Goal: Task Accomplishment & Management: Use online tool/utility

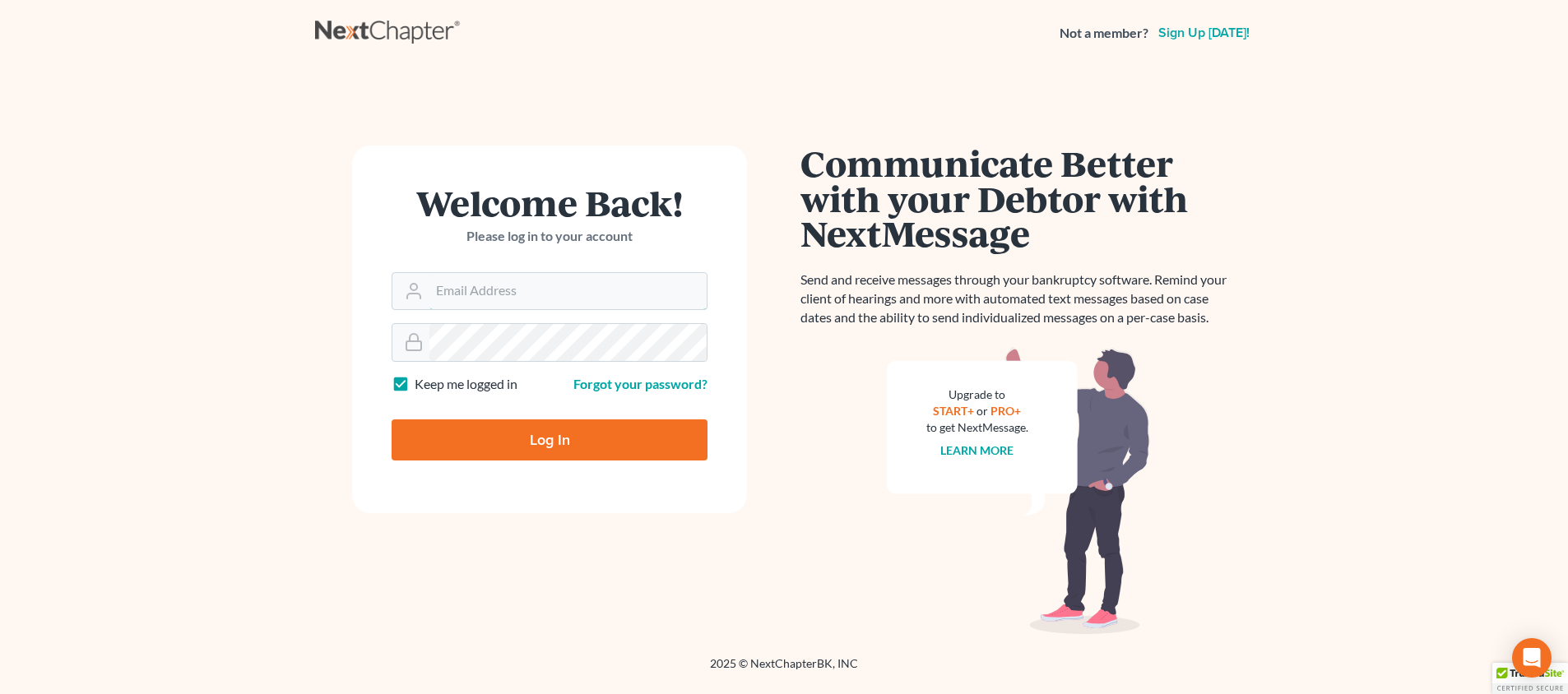
type input "[PERSON_NAME][EMAIL_ADDRESS][DOMAIN_NAME]"
drag, startPoint x: 544, startPoint y: 438, endPoint x: 545, endPoint y: 430, distance: 8.1
click at [545, 430] on input "Log In" at bounding box center [549, 440] width 315 height 41
type input "Thinking..."
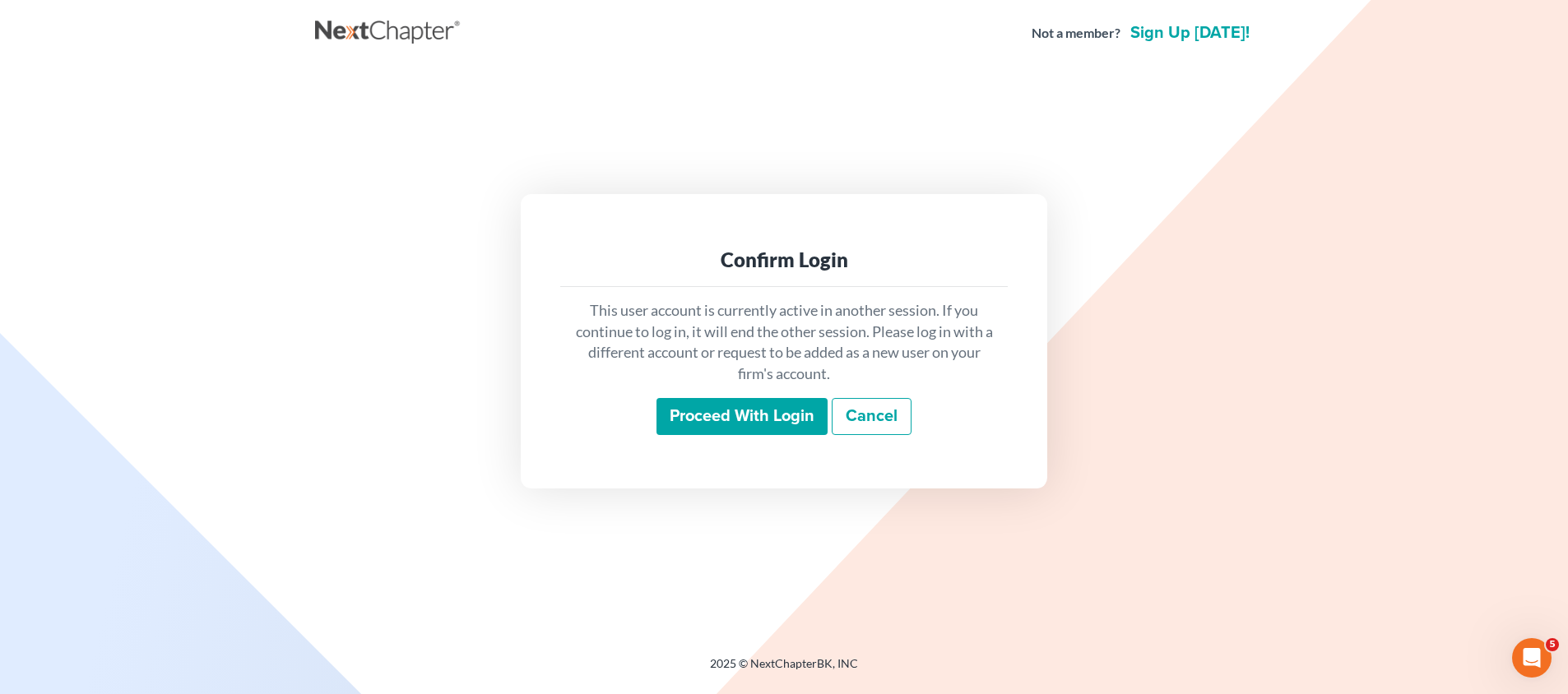
click at [761, 416] on input "Proceed with login" at bounding box center [741, 417] width 171 height 38
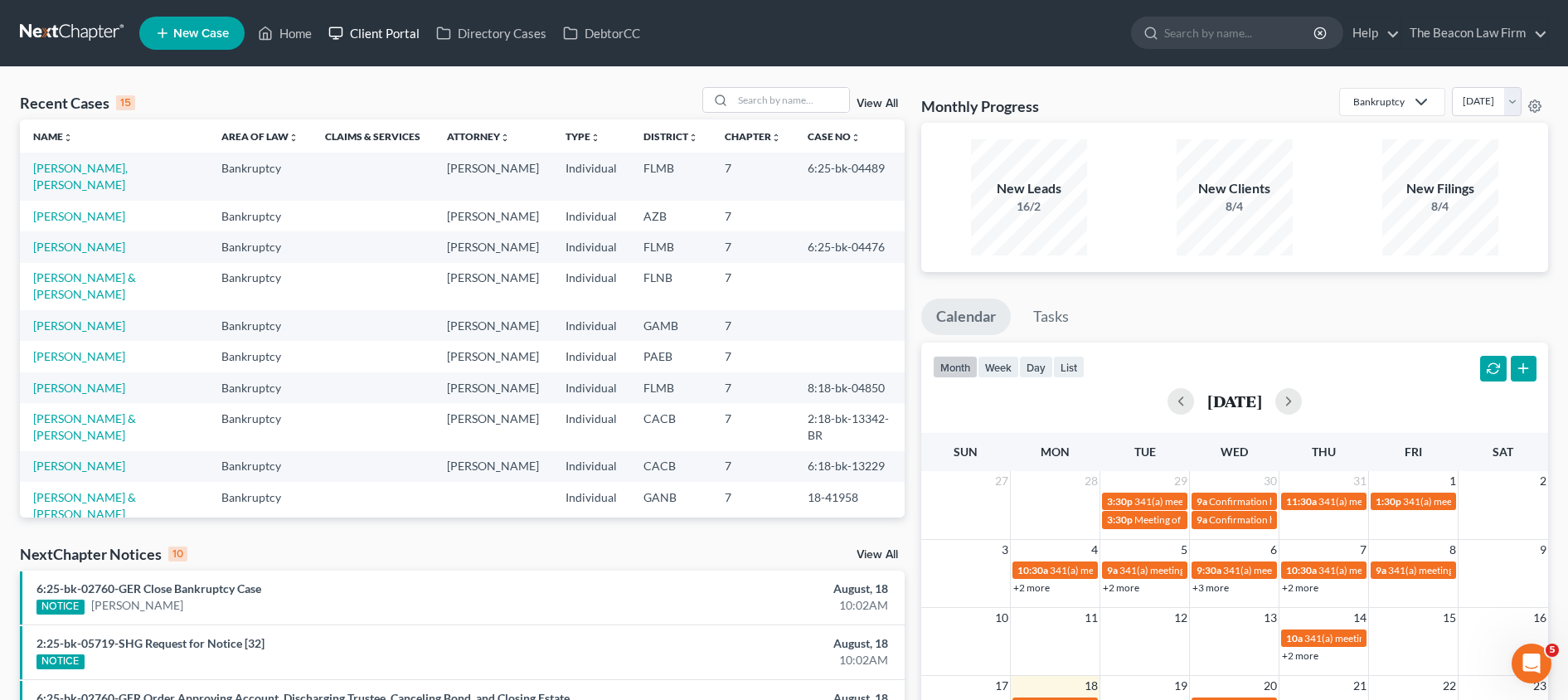
click at [408, 34] on link "Client Portal" at bounding box center [374, 33] width 108 height 30
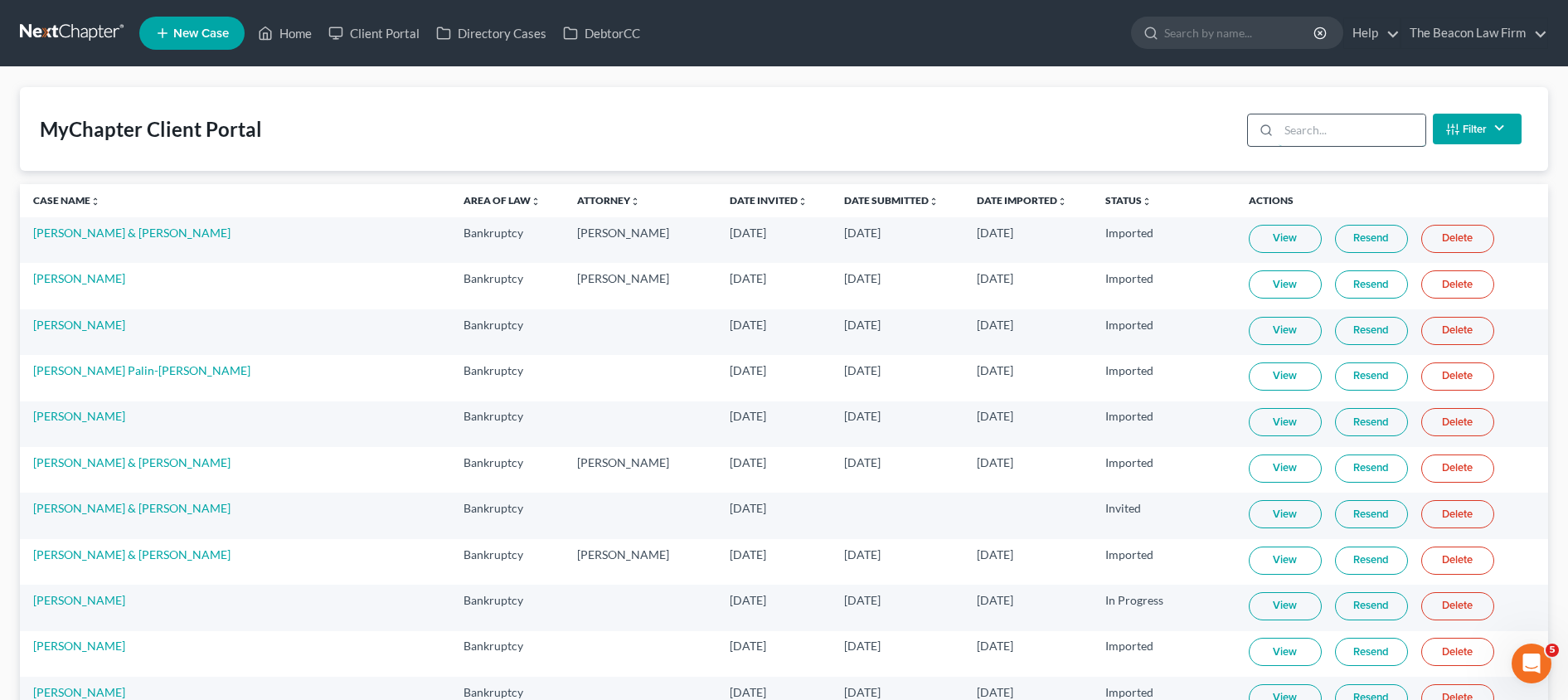
click at [1340, 143] on input "search" at bounding box center [1351, 130] width 147 height 32
paste input "[PERSON_NAME]"
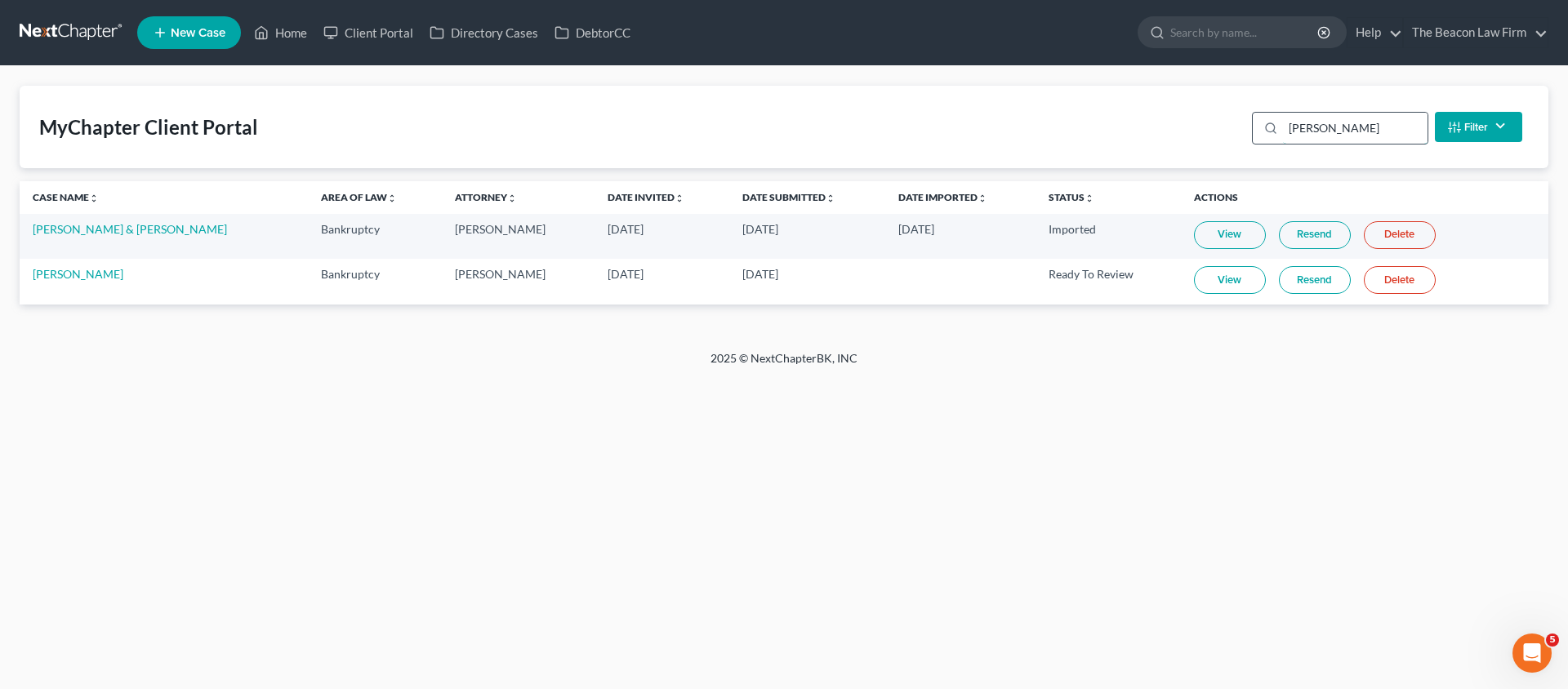
click at [1360, 139] on input "[PERSON_NAME]" at bounding box center [1355, 128] width 144 height 31
drag, startPoint x: 1217, startPoint y: 127, endPoint x: 1148, endPoint y: 126, distance: 69.0
click at [1165, 127] on div "MyChapter Client Portal [PERSON_NAME] Status Filter... Invited In Progress Read…" at bounding box center [784, 126] width 1529 height 82
paste input "[PERSON_NAME]"
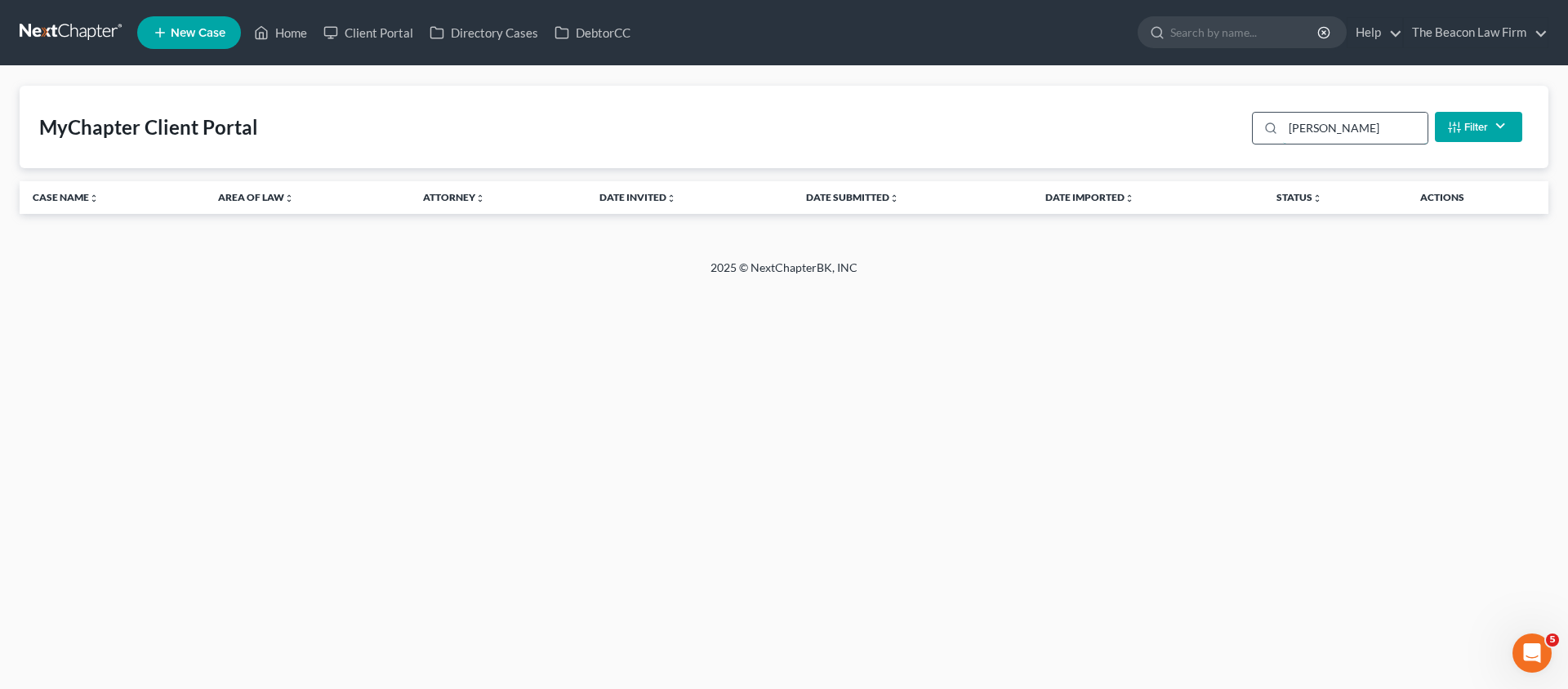
drag, startPoint x: 1327, startPoint y: 125, endPoint x: 1344, endPoint y: 121, distance: 17.5
click at [1329, 125] on input "[PERSON_NAME]" at bounding box center [1355, 128] width 144 height 31
type input "[PERSON_NAME]"
